Goal: Task Accomplishment & Management: Use online tool/utility

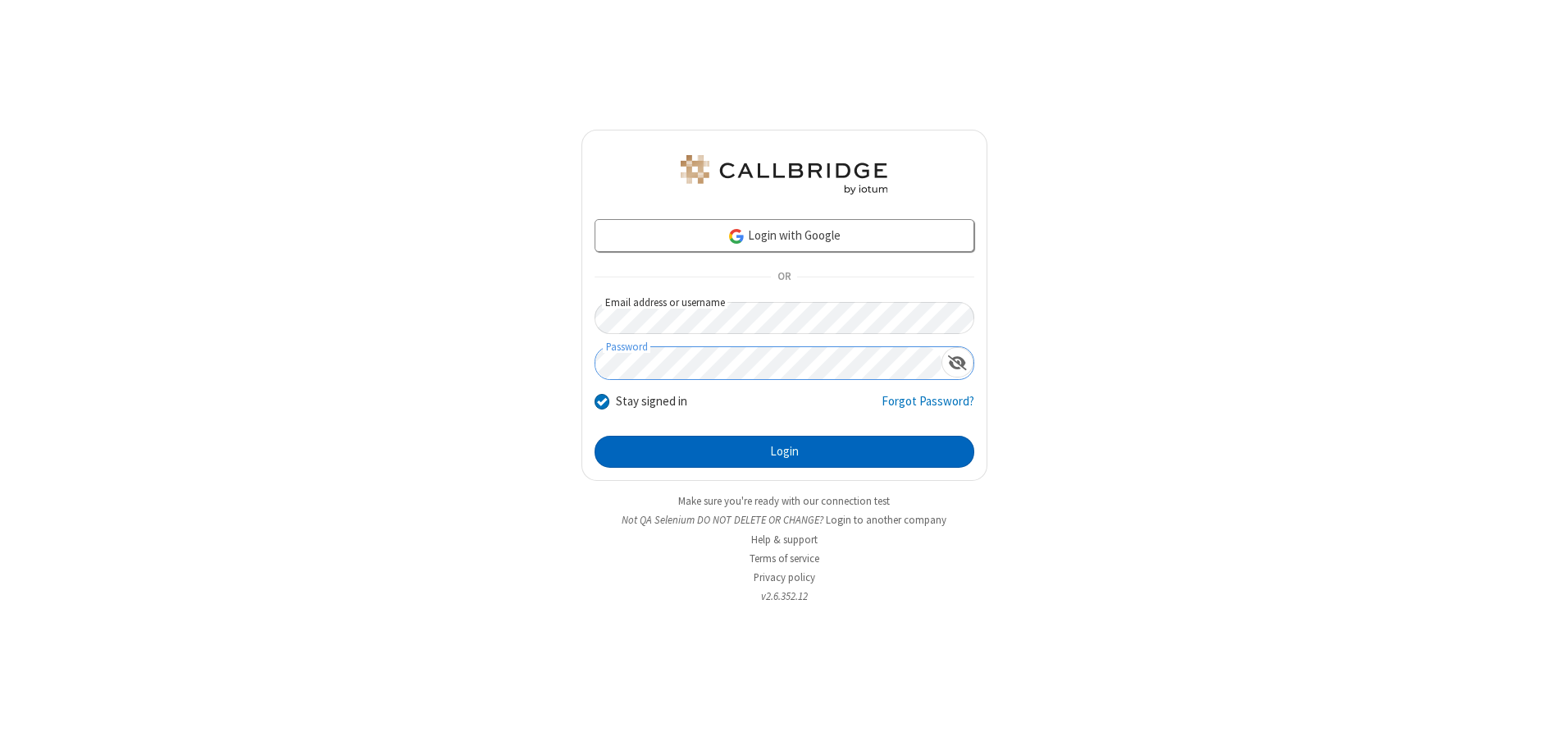
click at [784, 451] on button "Login" at bounding box center [784, 451] width 380 height 33
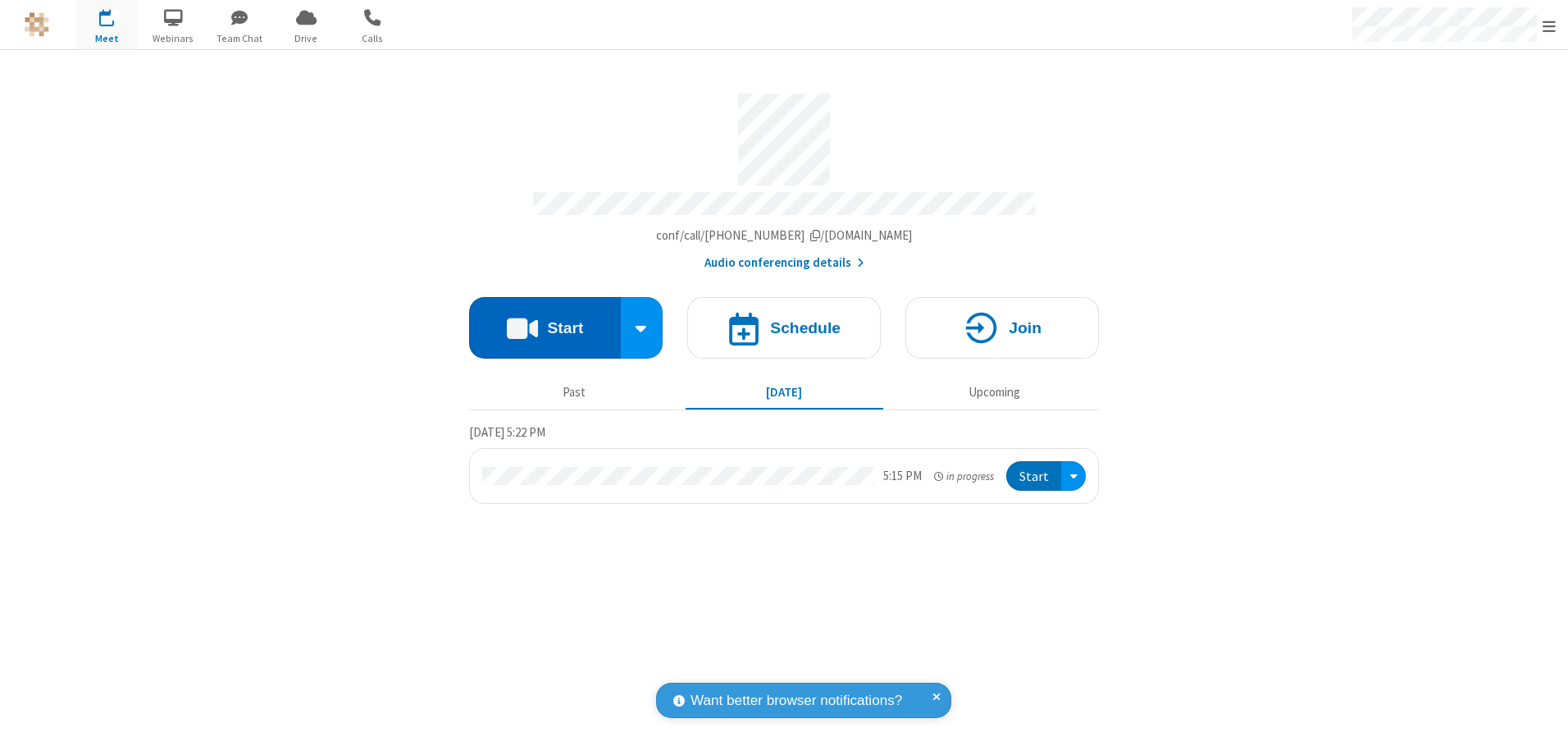
click at [545, 321] on button "Start" at bounding box center [545, 328] width 152 height 62
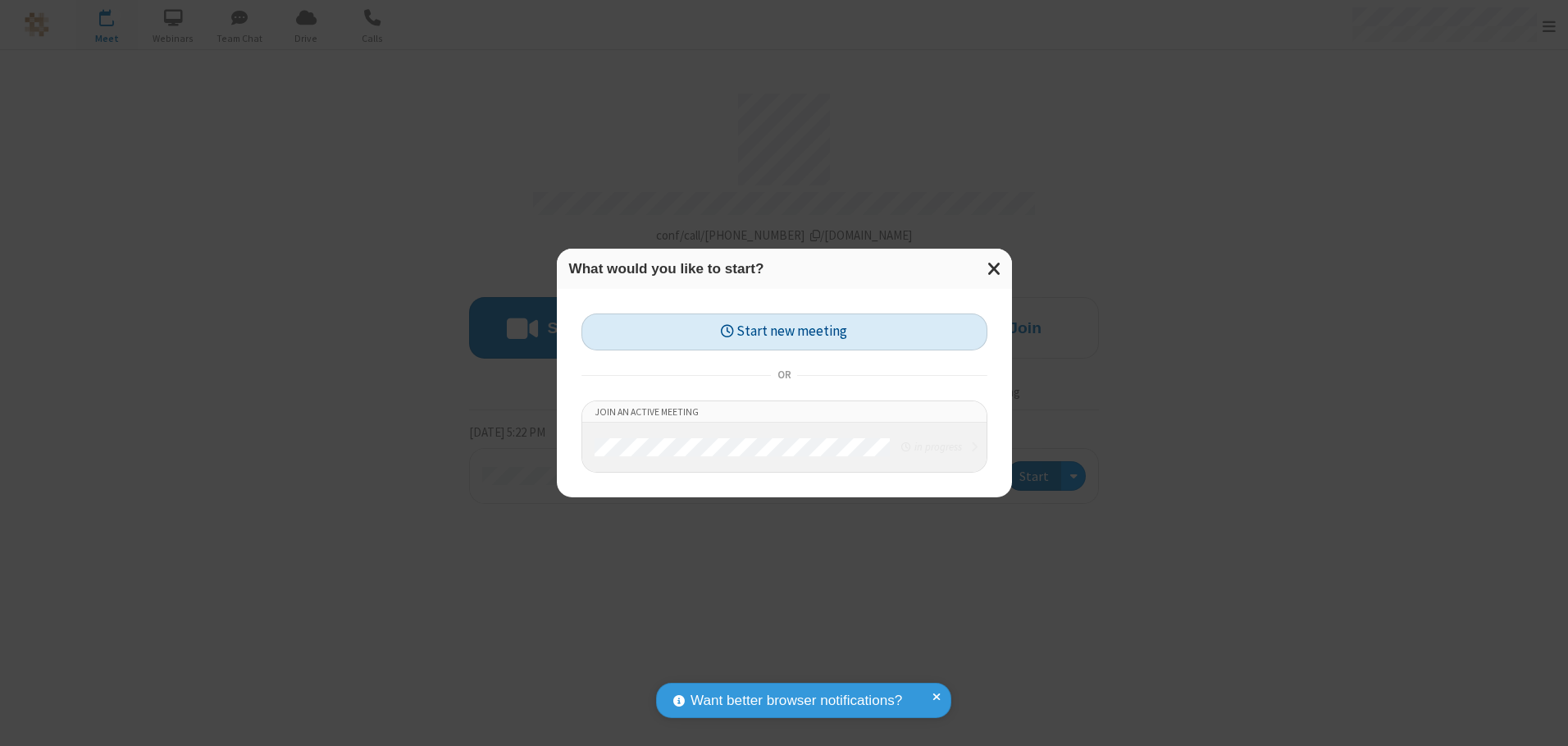
click at [784, 331] on button "Start new meeting" at bounding box center [784, 331] width 406 height 37
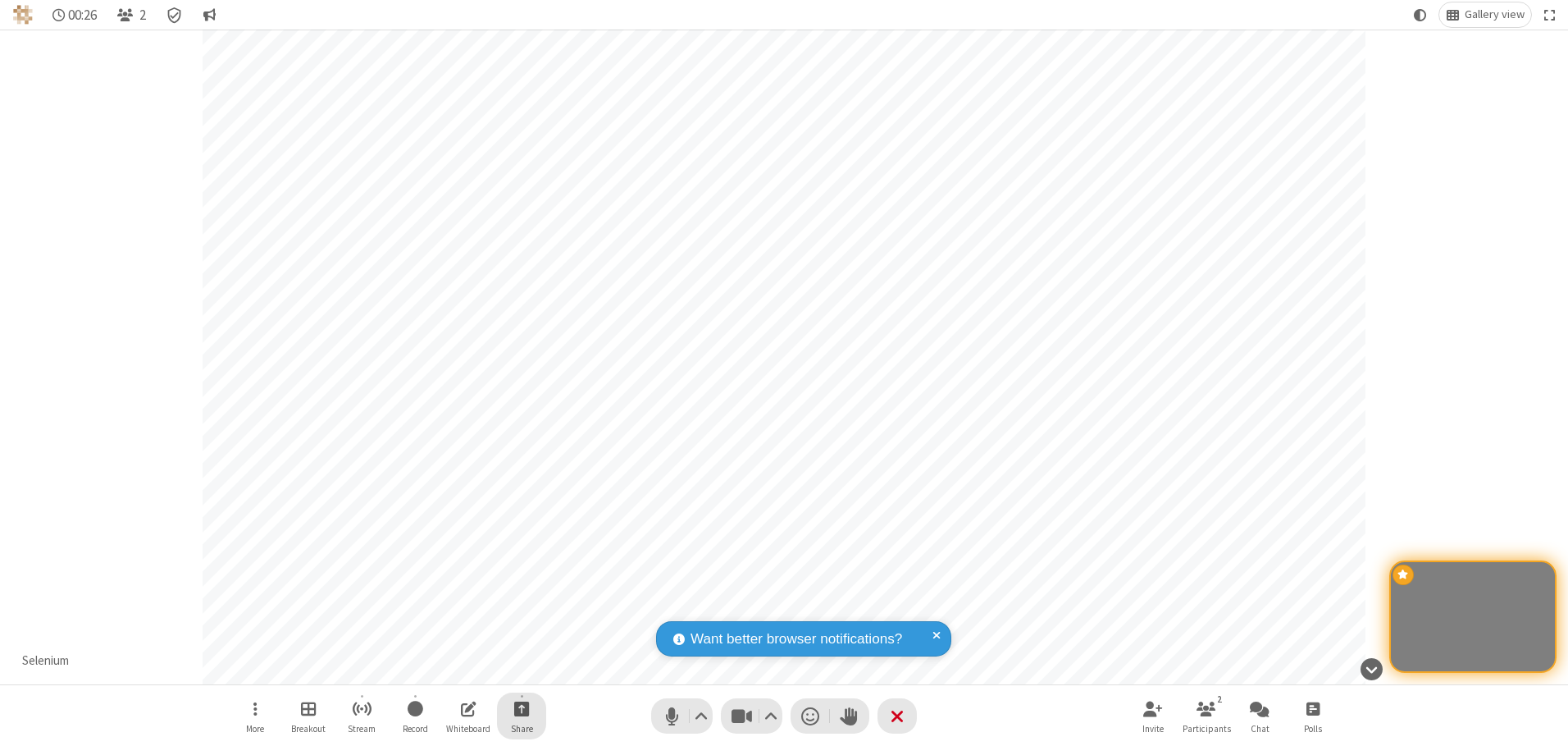
click at [521, 708] on span "Start sharing" at bounding box center [521, 709] width 16 height 21
click at [455, 668] on span "Share my screen" at bounding box center [456, 669] width 19 height 14
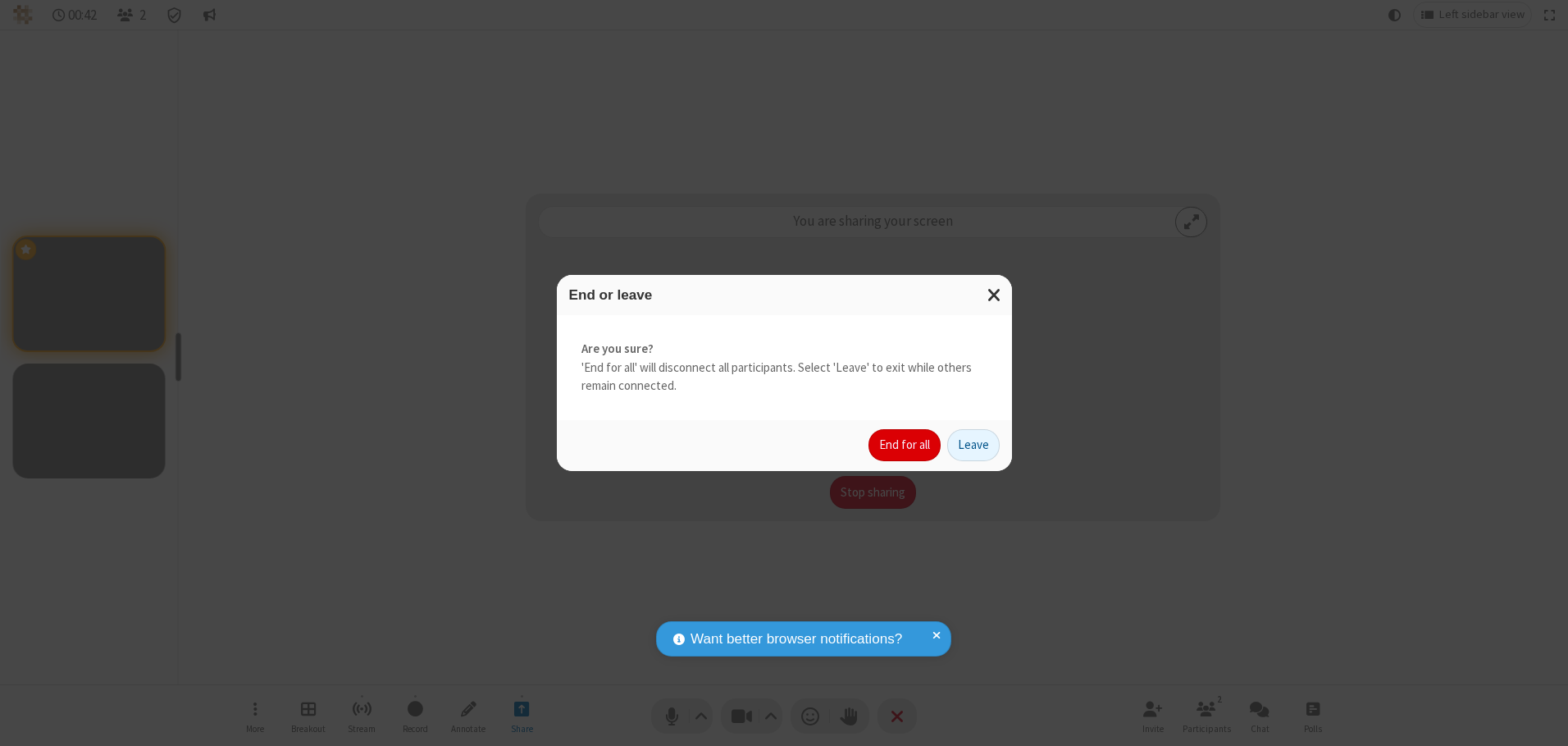
click at [905, 445] on button "End for all" at bounding box center [904, 445] width 72 height 33
